Goal: Task Accomplishment & Management: Manage account settings

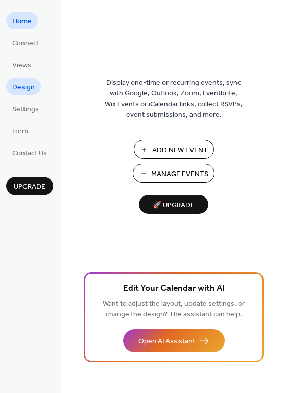
click at [31, 89] on span "Design" at bounding box center [23, 87] width 22 height 11
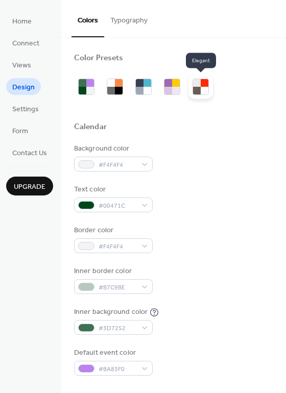
click at [200, 82] on div at bounding box center [197, 83] width 8 height 8
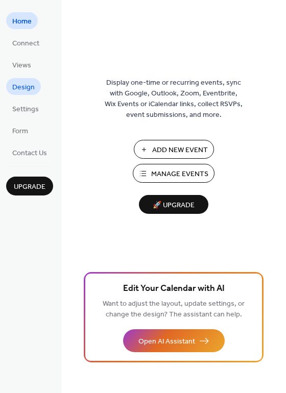
click at [27, 87] on span "Design" at bounding box center [23, 87] width 22 height 11
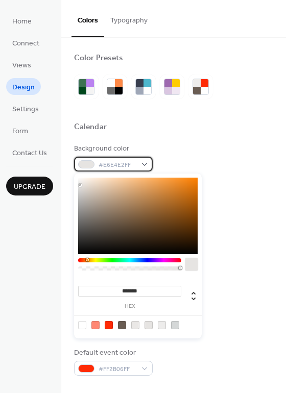
click at [141, 166] on div "#E6E4E2FF" at bounding box center [113, 164] width 79 height 15
click at [82, 181] on div at bounding box center [137, 216] width 119 height 77
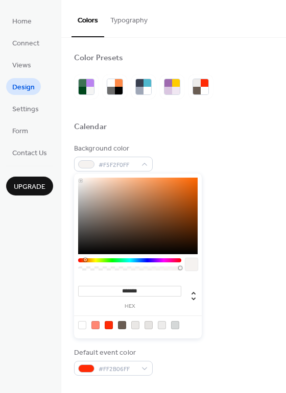
click at [81, 181] on div at bounding box center [137, 216] width 119 height 77
click at [81, 180] on div at bounding box center [81, 180] width 2 height 2
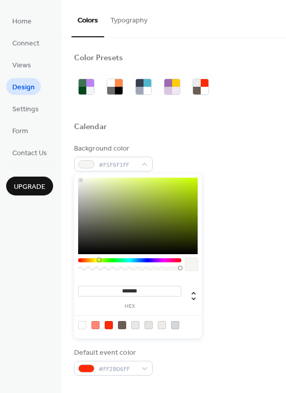
click at [97, 260] on div at bounding box center [129, 260] width 103 height 4
click at [82, 175] on div "******* hex" at bounding box center [138, 256] width 128 height 165
click at [82, 259] on div at bounding box center [129, 260] width 103 height 4
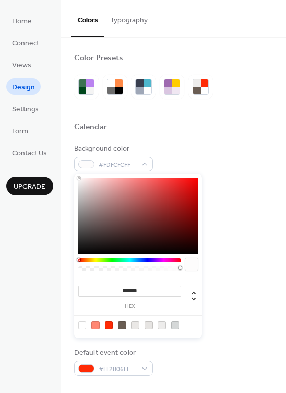
type input "*******"
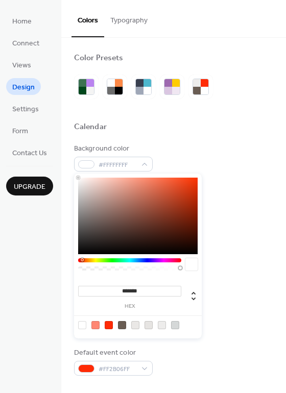
drag, startPoint x: 79, startPoint y: 179, endPoint x: 75, endPoint y: 174, distance: 6.2
click at [75, 173] on div "******* hex" at bounding box center [138, 255] width 128 height 167
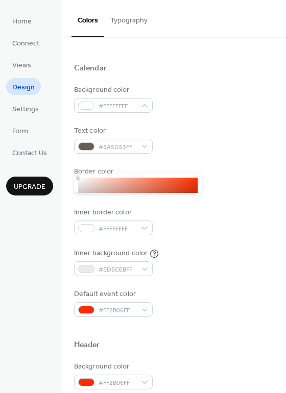
scroll to position [78, 0]
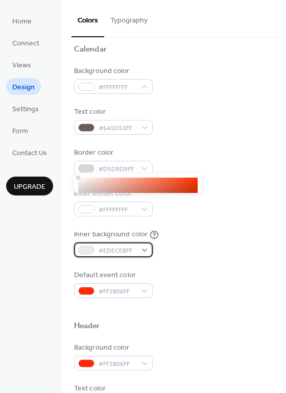
click at [146, 249] on div "#EDECEBFF" at bounding box center [113, 249] width 79 height 15
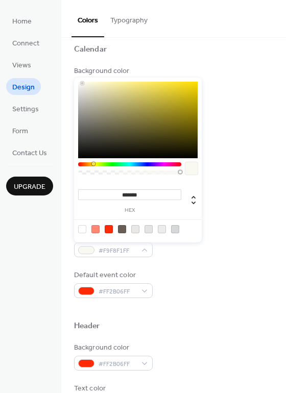
click at [82, 83] on div at bounding box center [137, 120] width 119 height 77
type input "*******"
click at [83, 87] on div at bounding box center [137, 120] width 119 height 77
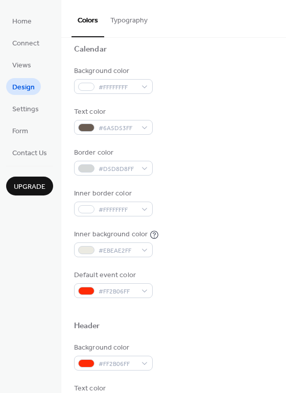
click at [212, 153] on div "Border color #D5D8D8FF" at bounding box center [173, 162] width 199 height 28
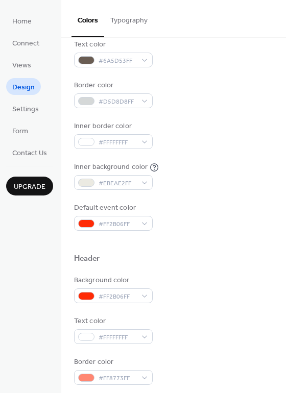
scroll to position [0, 0]
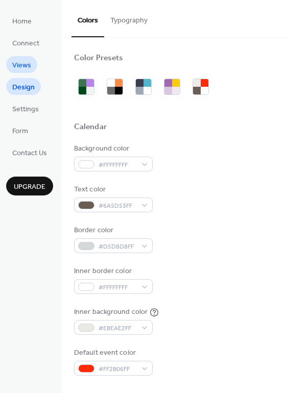
click at [30, 66] on span "Views" at bounding box center [21, 65] width 19 height 11
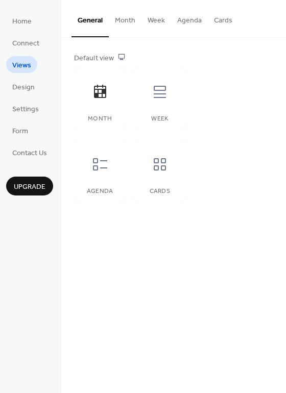
click at [127, 19] on button "Month" at bounding box center [125, 18] width 33 height 36
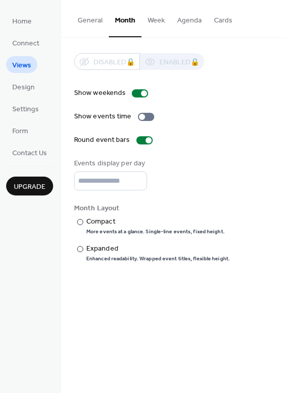
click at [157, 21] on button "Week" at bounding box center [156, 18] width 30 height 36
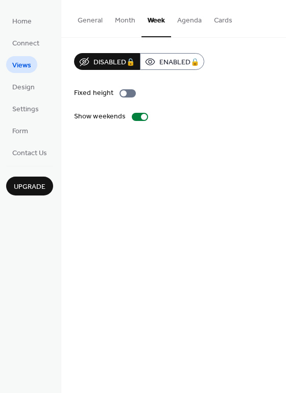
click at [129, 20] on button "Month" at bounding box center [125, 18] width 33 height 36
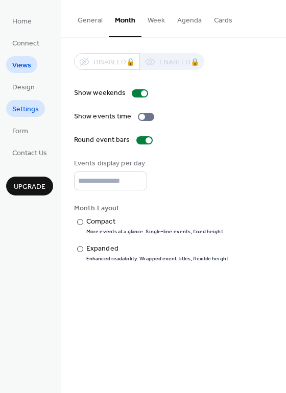
click at [27, 106] on span "Settings" at bounding box center [25, 109] width 27 height 11
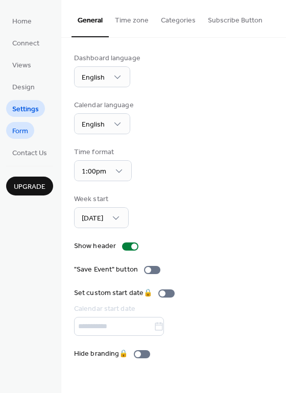
click at [21, 130] on span "Form" at bounding box center [20, 131] width 16 height 11
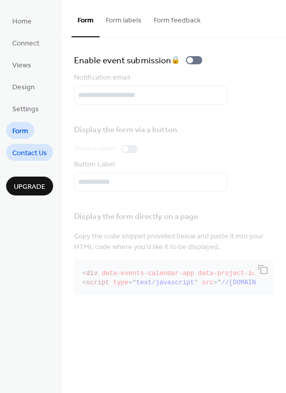
click at [45, 152] on span "Contact Us" at bounding box center [29, 153] width 35 height 11
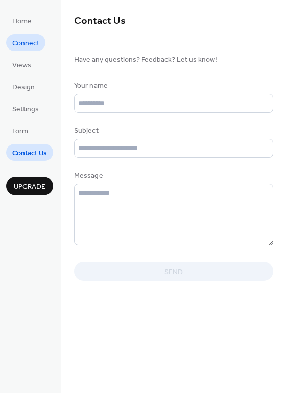
click at [31, 44] on span "Connect" at bounding box center [25, 43] width 27 height 11
